Goal: Communication & Community: Answer question/provide support

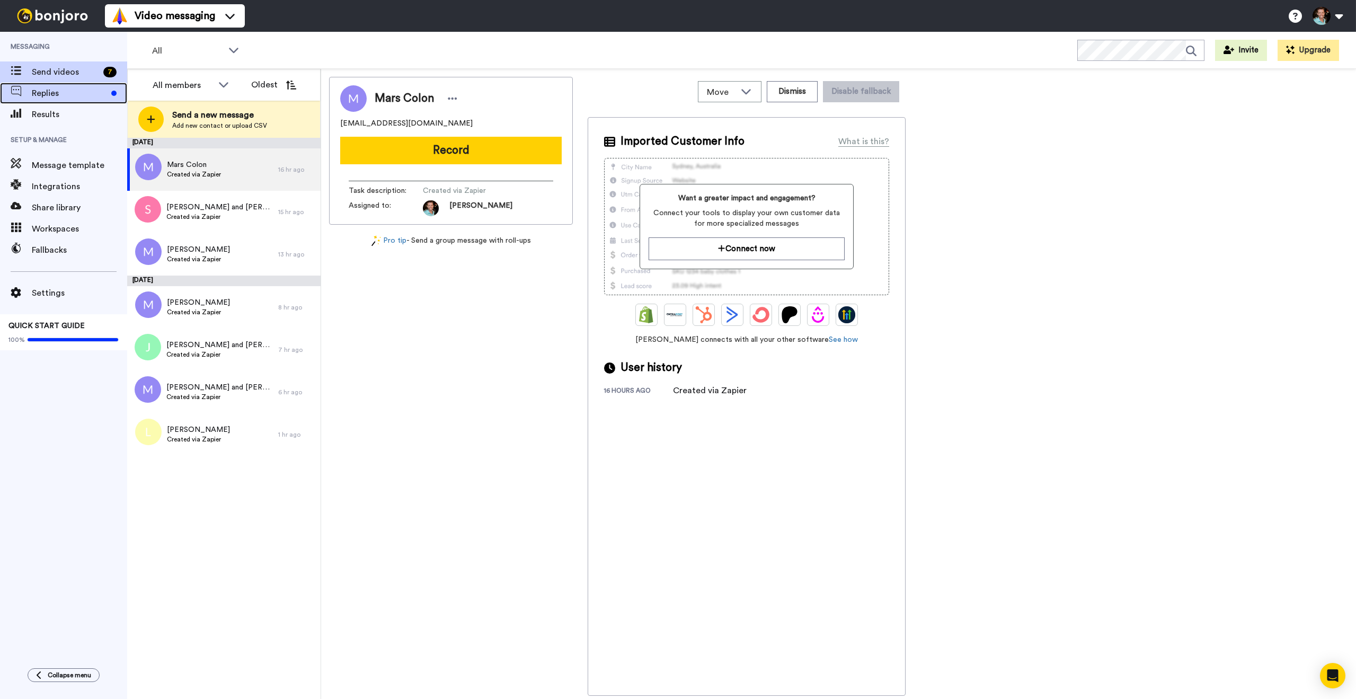
click at [50, 98] on span "Replies" at bounding box center [69, 93] width 75 height 13
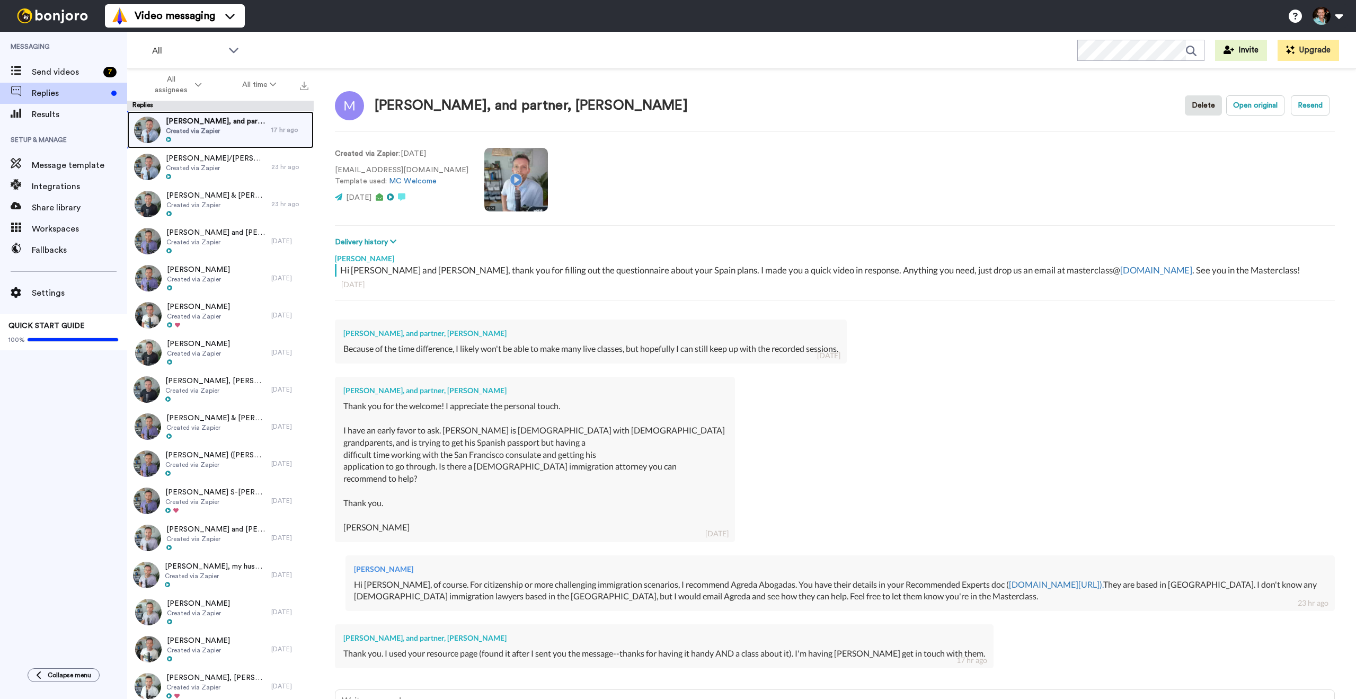
click at [234, 129] on span "Created via Zapier" at bounding box center [216, 131] width 100 height 8
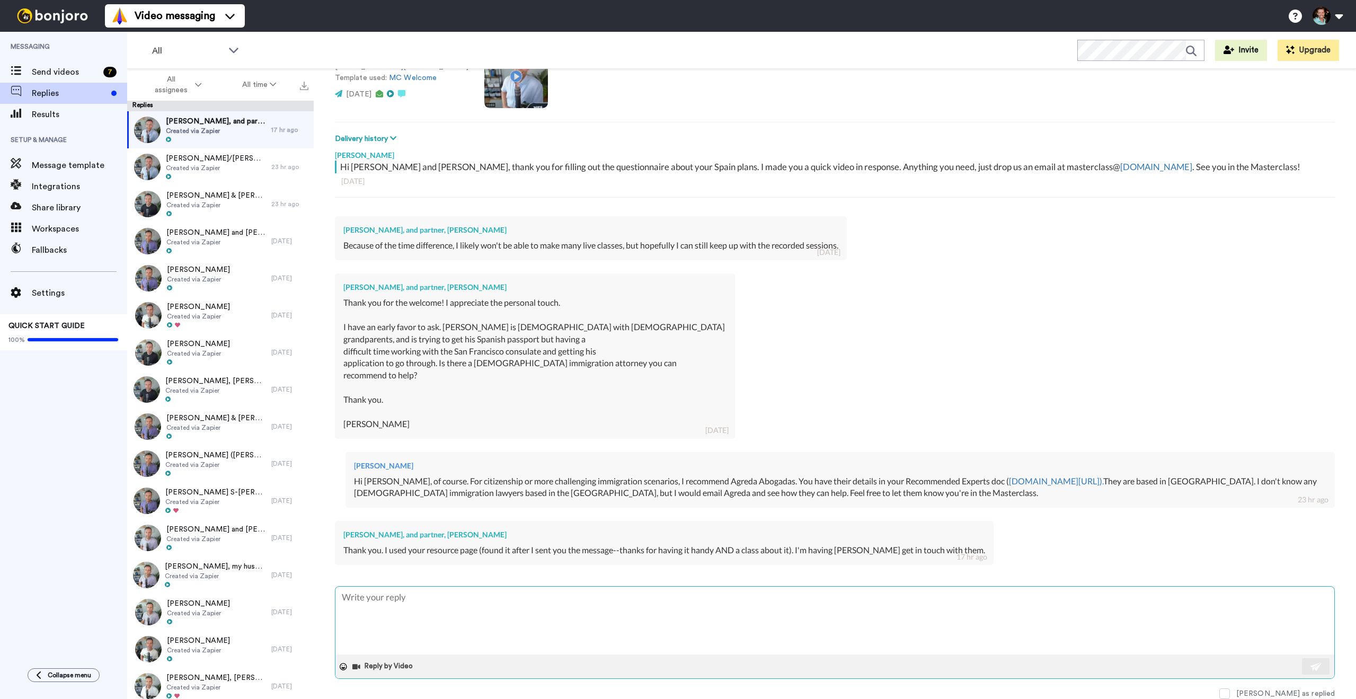
click at [484, 624] on textarea at bounding box center [834, 621] width 999 height 68
type textarea "x"
type textarea "A"
type textarea "x"
type textarea "Aw"
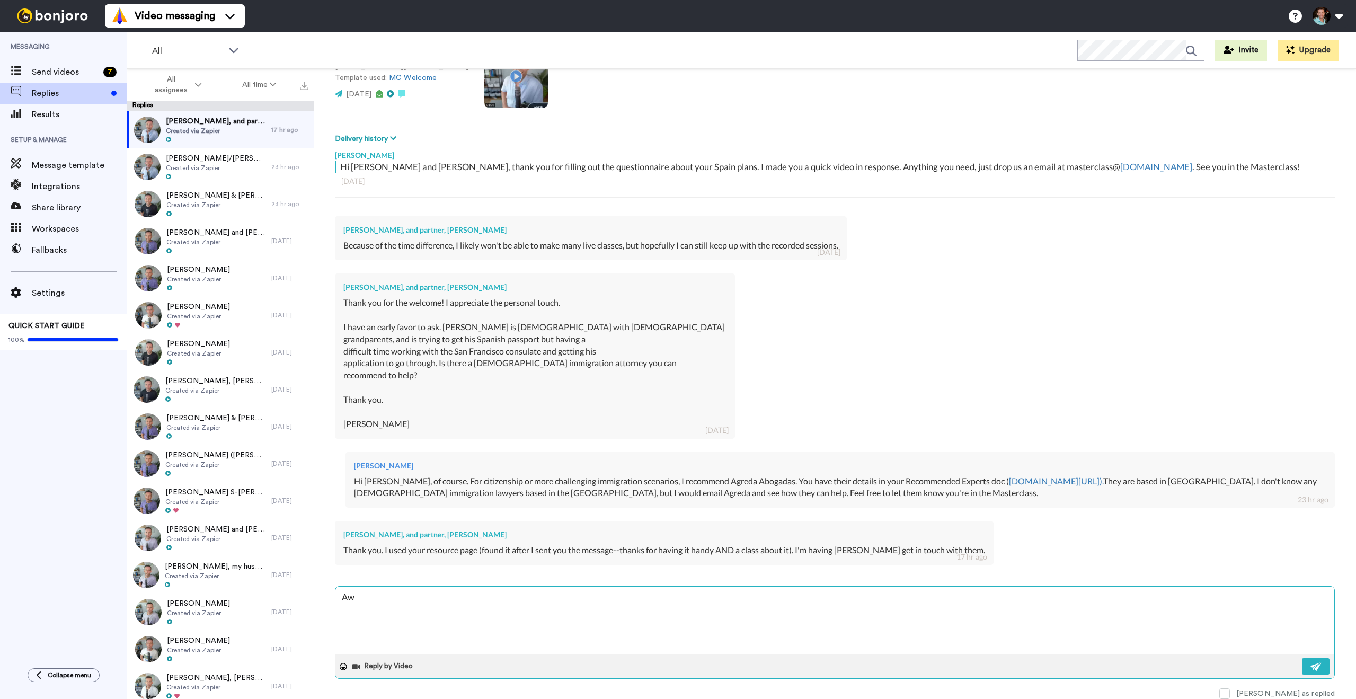
type textarea "x"
type textarea "Awe"
type textarea "x"
type textarea "Awes"
type textarea "x"
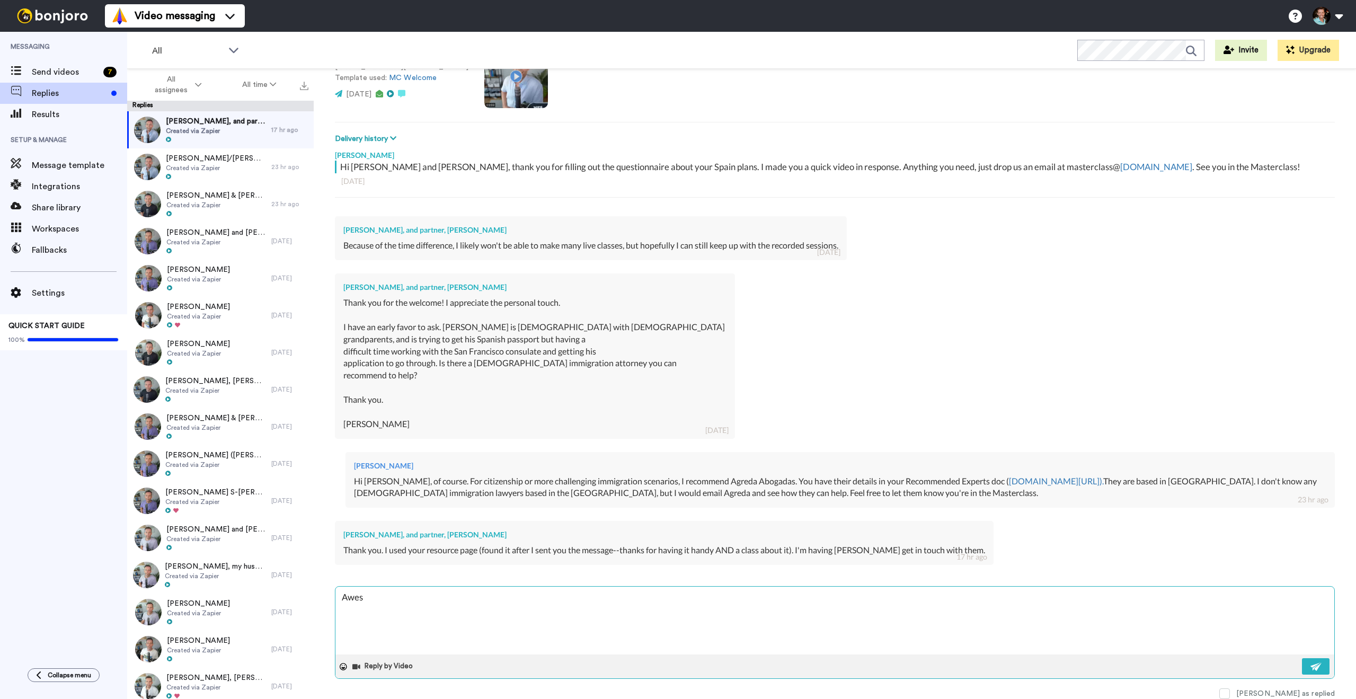
type textarea "Aweso"
type textarea "x"
type textarea "Awesom"
type textarea "x"
type textarea "Awesome"
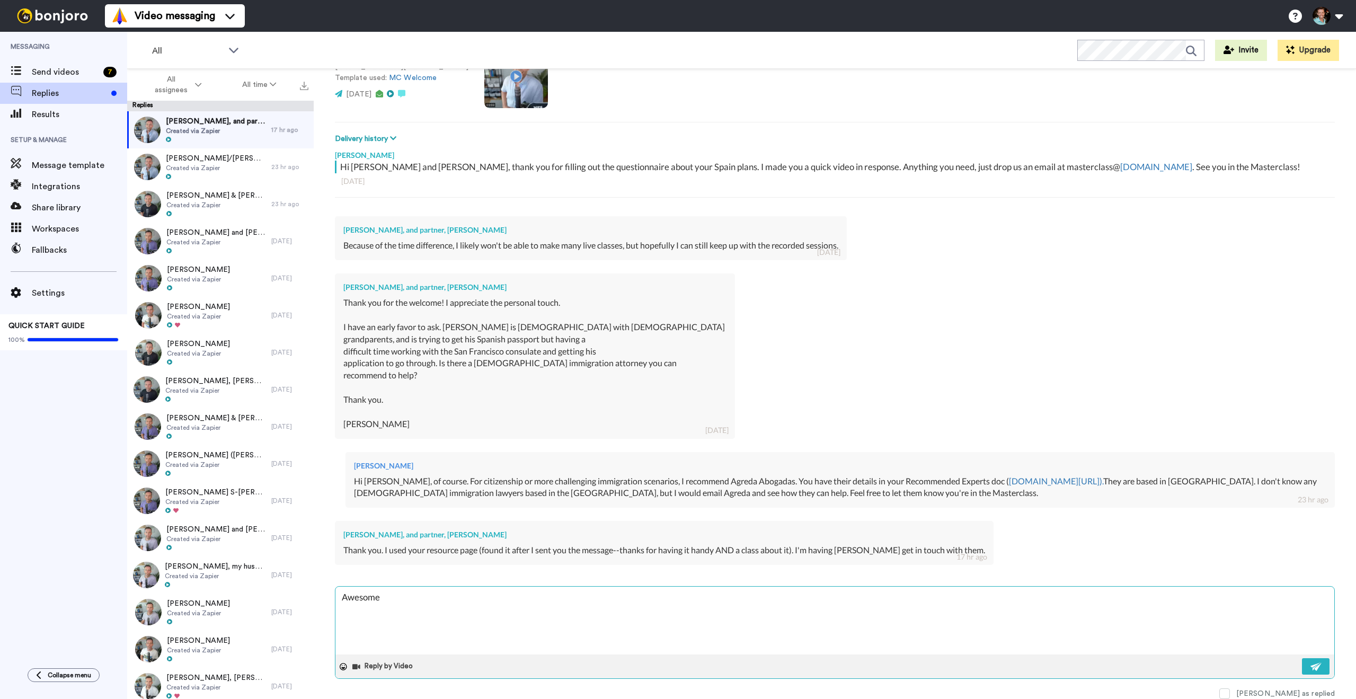
type textarea "x"
type textarea "Awesome!"
type textarea "x"
type textarea "Awesome!"
type textarea "x"
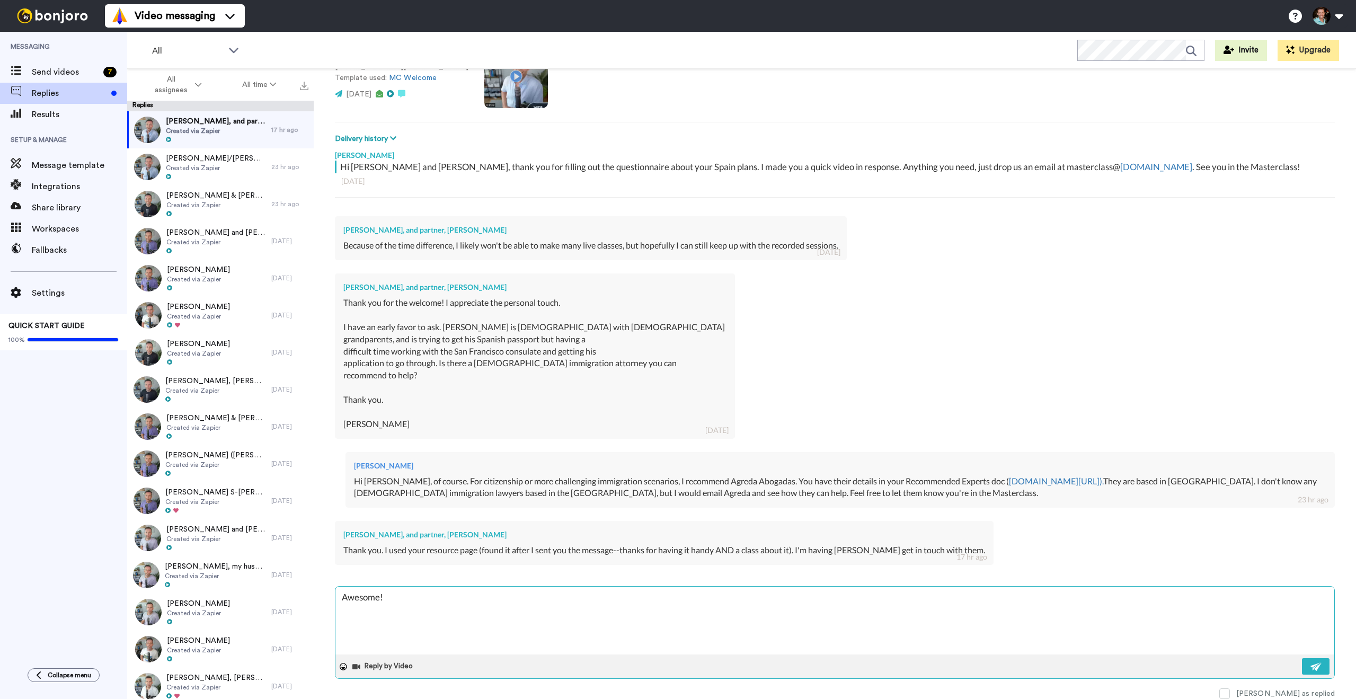
type textarea "Awesome! S"
type textarea "x"
type textarea "Awesome! So"
type textarea "x"
type textarea "Awesome! Sou"
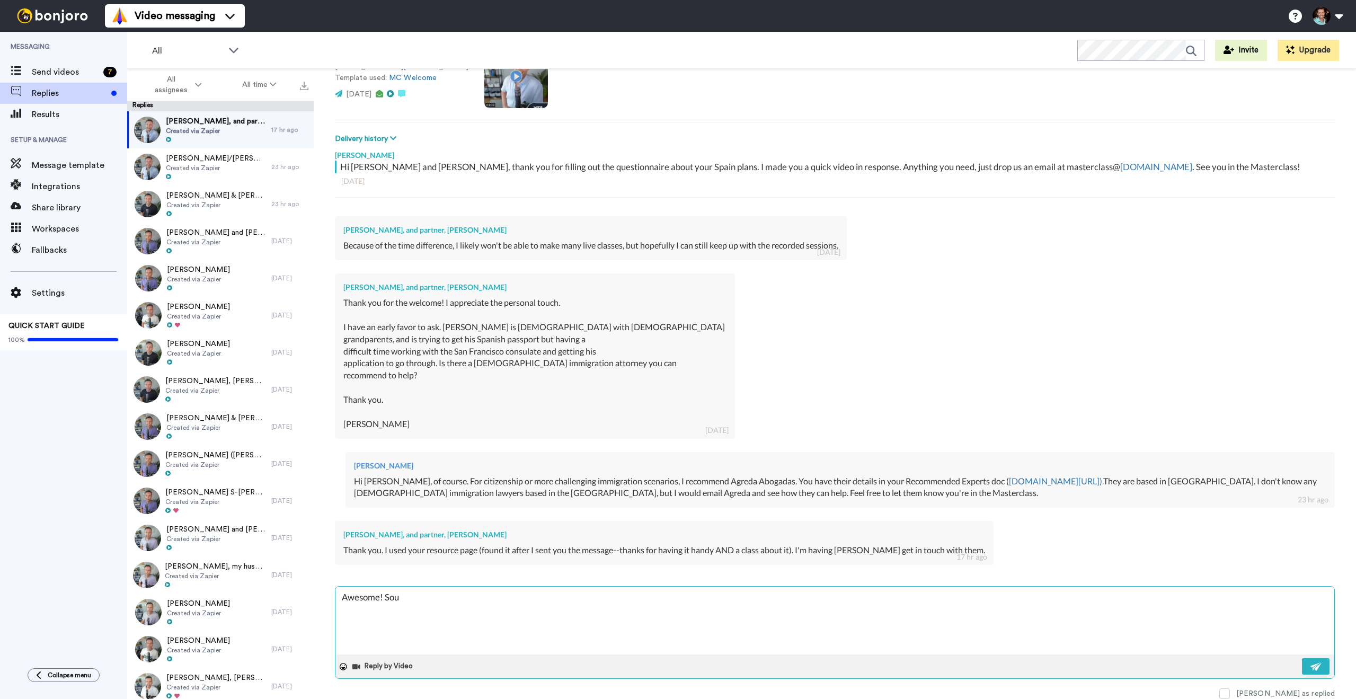
type textarea "x"
type textarea "Awesome! Soun"
type textarea "x"
type textarea "Awesome! Sound"
type textarea "x"
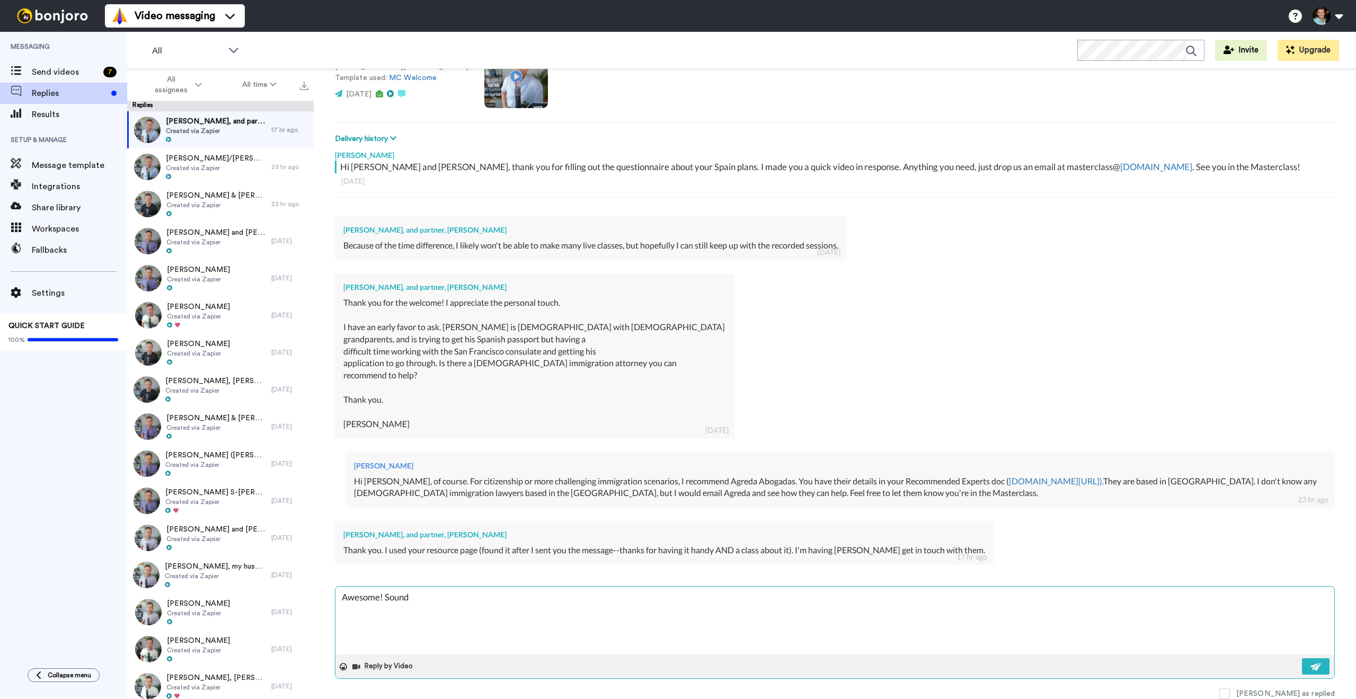
type textarea "Awesome! Sounds"
type textarea "x"
type textarea "Awesome! Sounds g"
type textarea "x"
type textarea "Awesome! Sounds go"
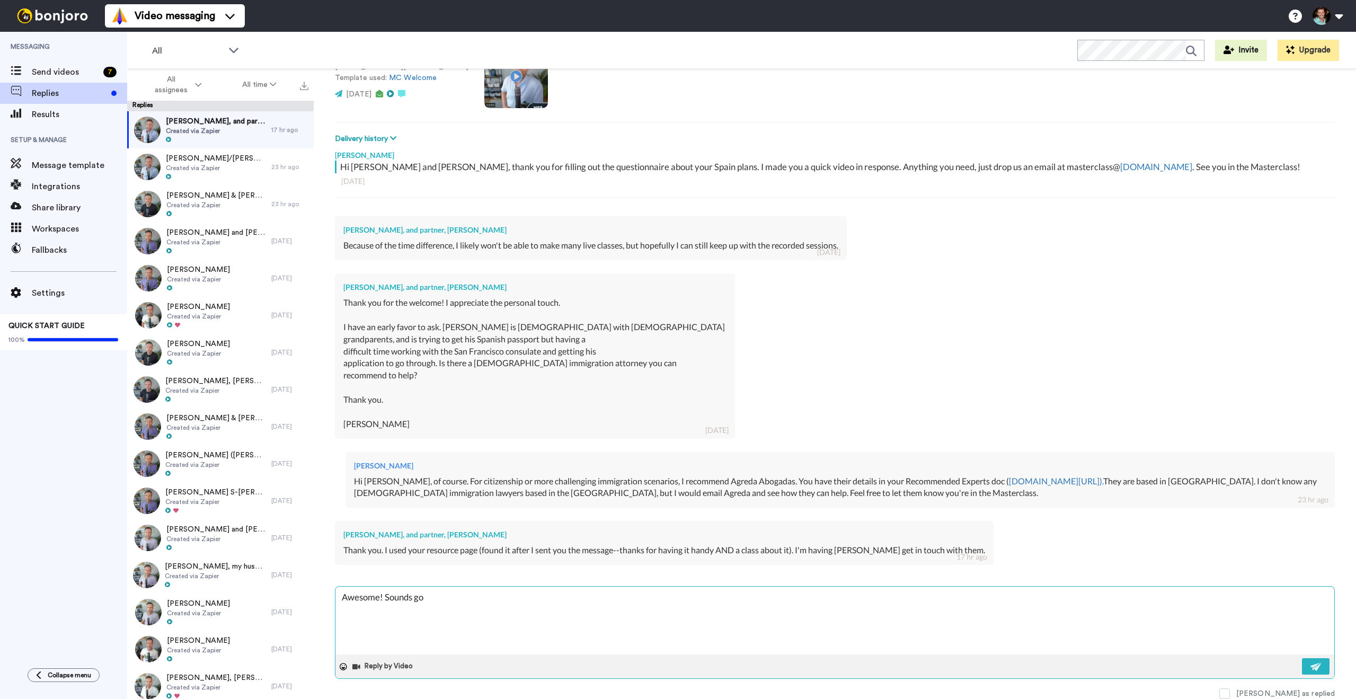
type textarea "x"
type textarea "Awesome! Sounds goo"
type textarea "x"
type textarea "Awesome! Sounds good"
type textarea "x"
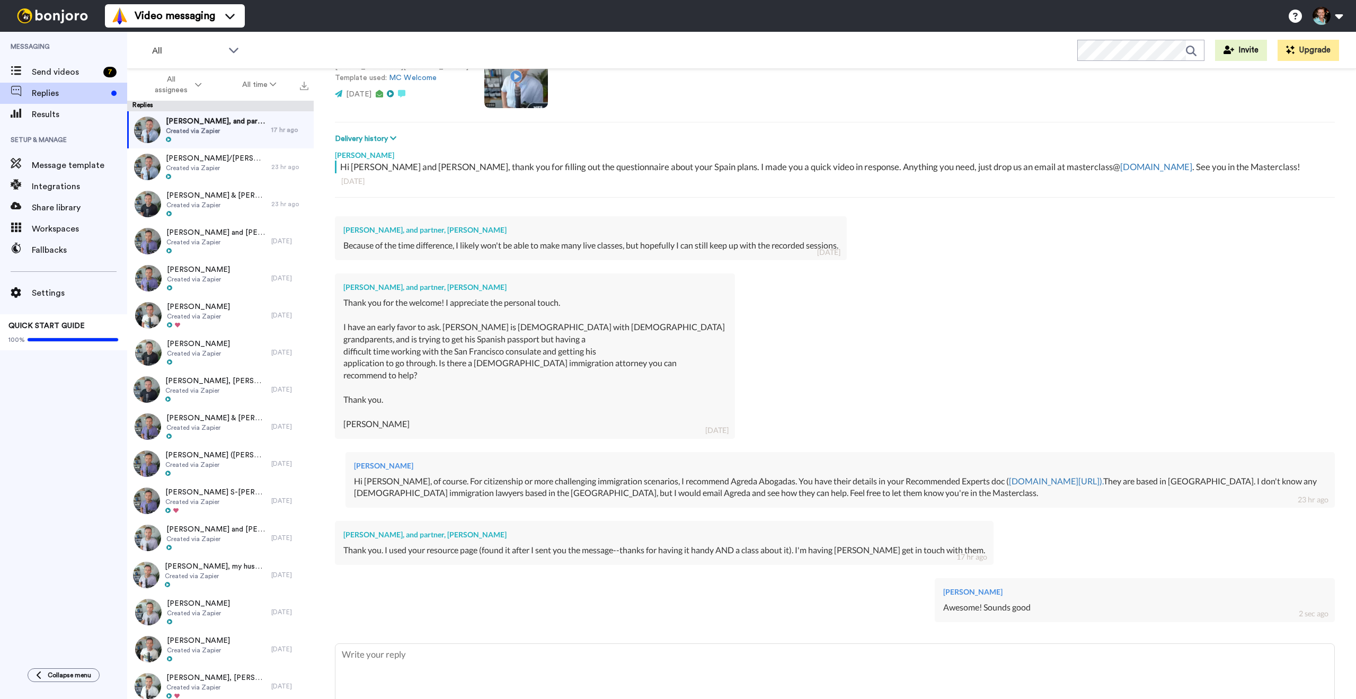
type textarea "x"
click at [68, 68] on span "Send videos" at bounding box center [65, 72] width 67 height 13
